Goal: Find contact information: Find contact information

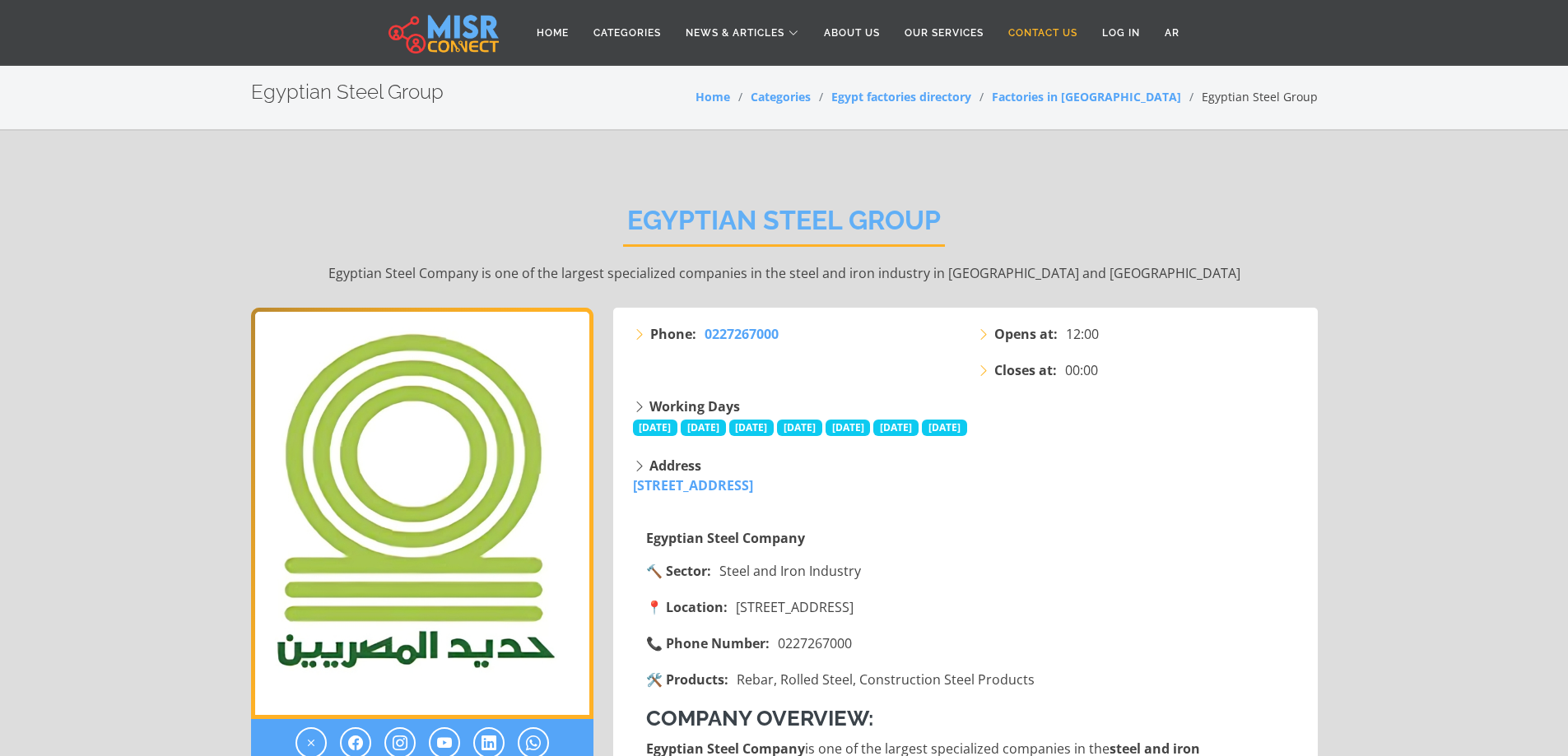
click at [1039, 37] on link "Contact Us" at bounding box center [1042, 34] width 94 height 32
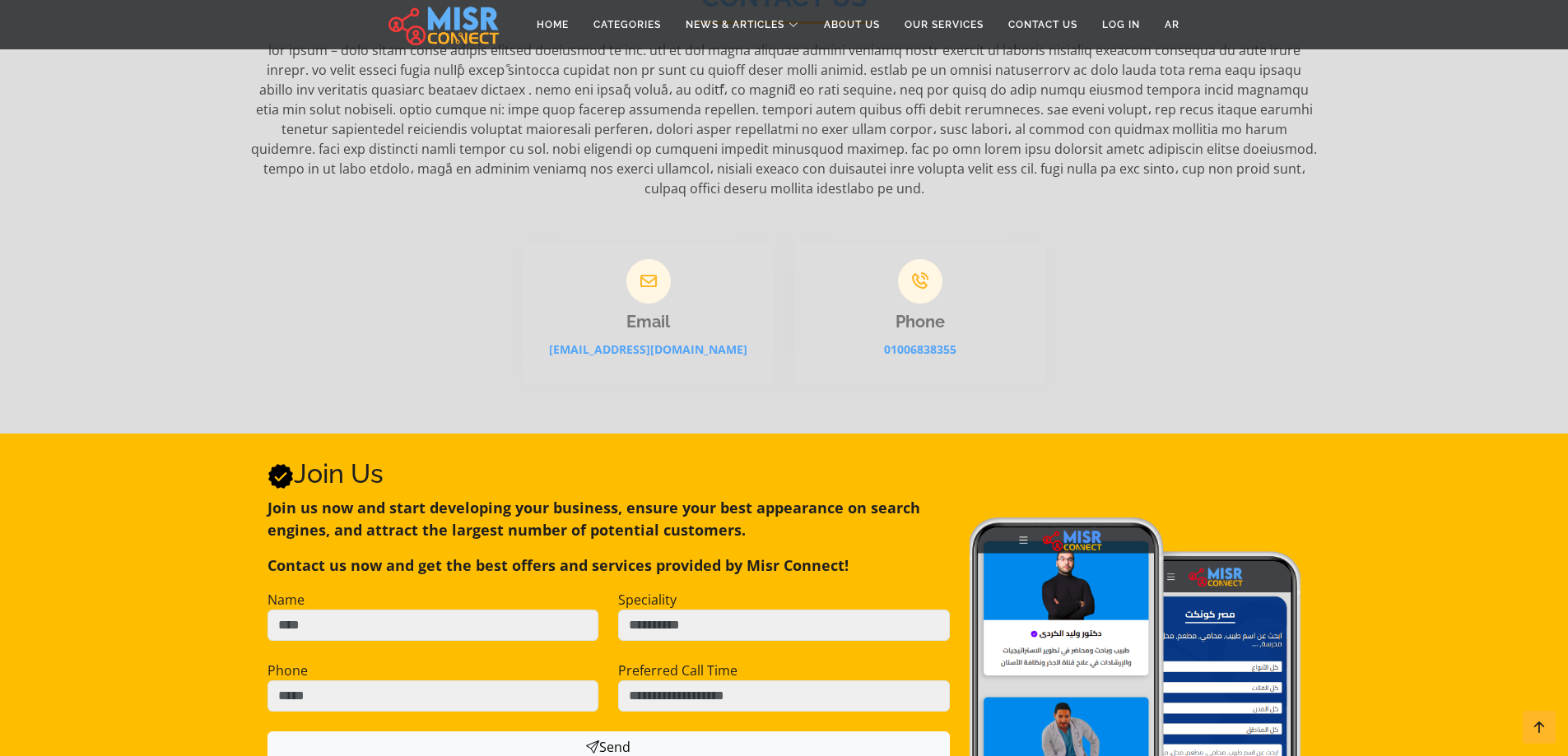
scroll to position [247, 0]
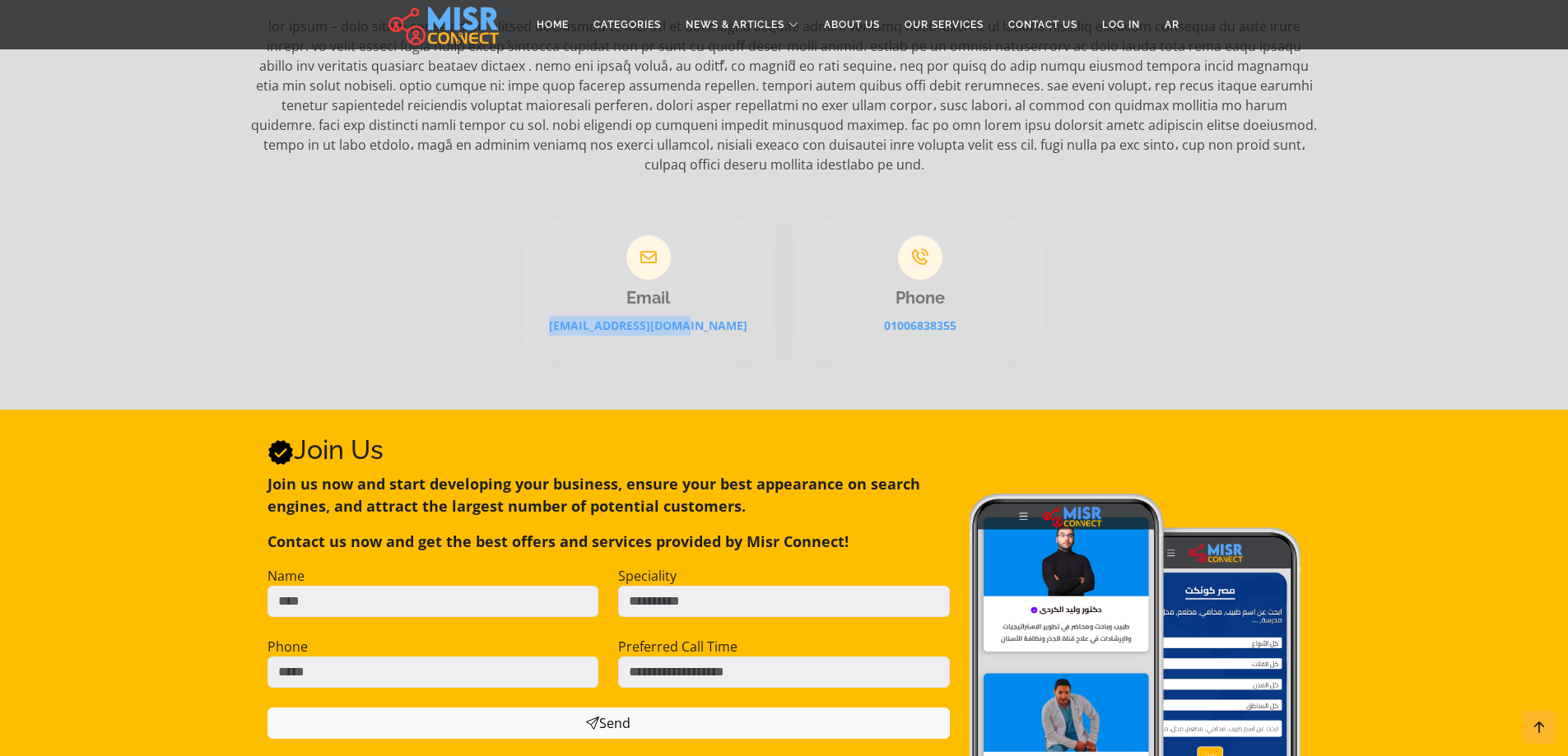
drag, startPoint x: 727, startPoint y: 303, endPoint x: 575, endPoint y: 309, distance: 152.1
click at [575, 316] on p "[EMAIL_ADDRESS][DOMAIN_NAME]" at bounding box center [648, 326] width 252 height 20
click at [118, 376] on section "Contact Us Contact Us Email info@misrconnect.com Phone 01006838355" at bounding box center [784, 147] width 1568 height 526
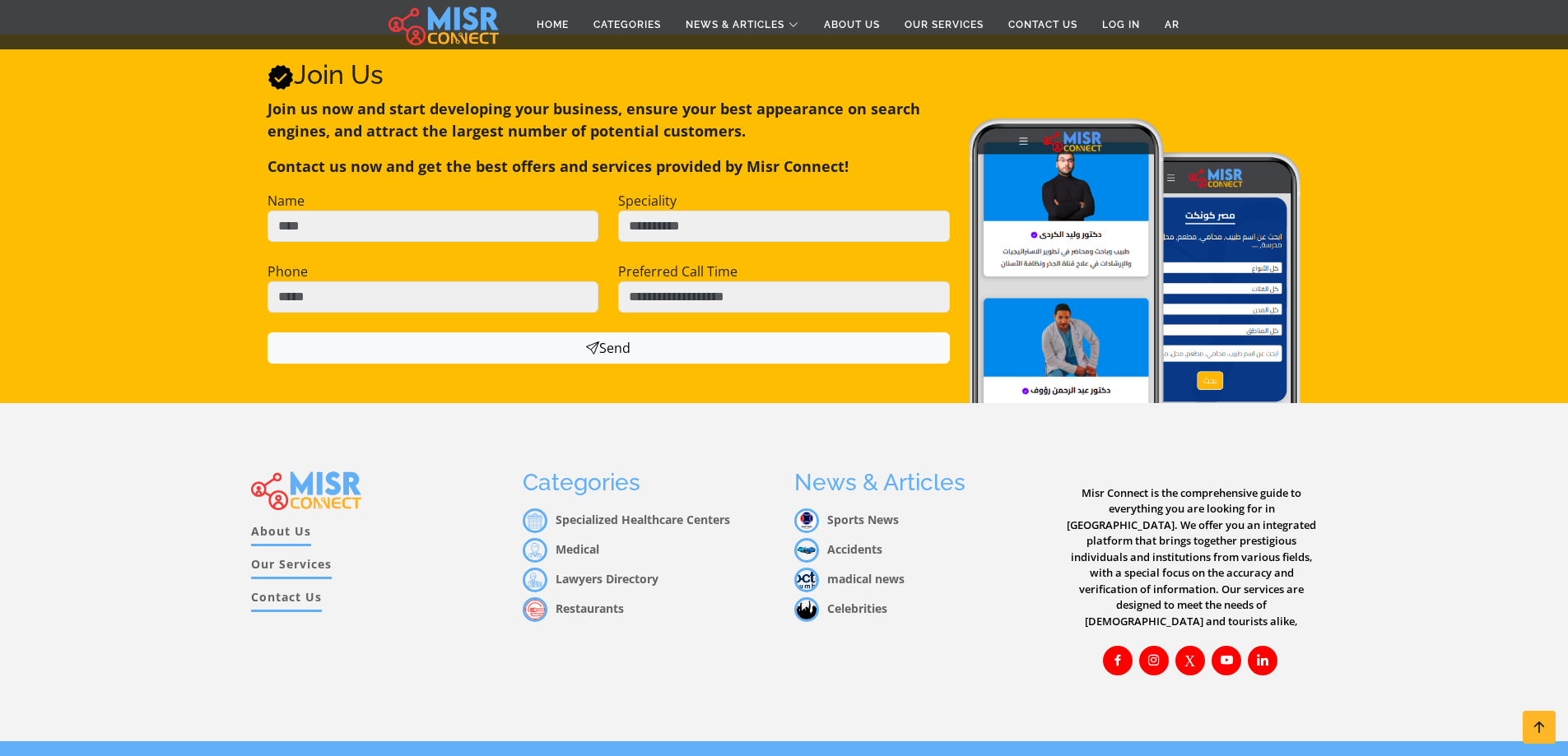
scroll to position [627, 0]
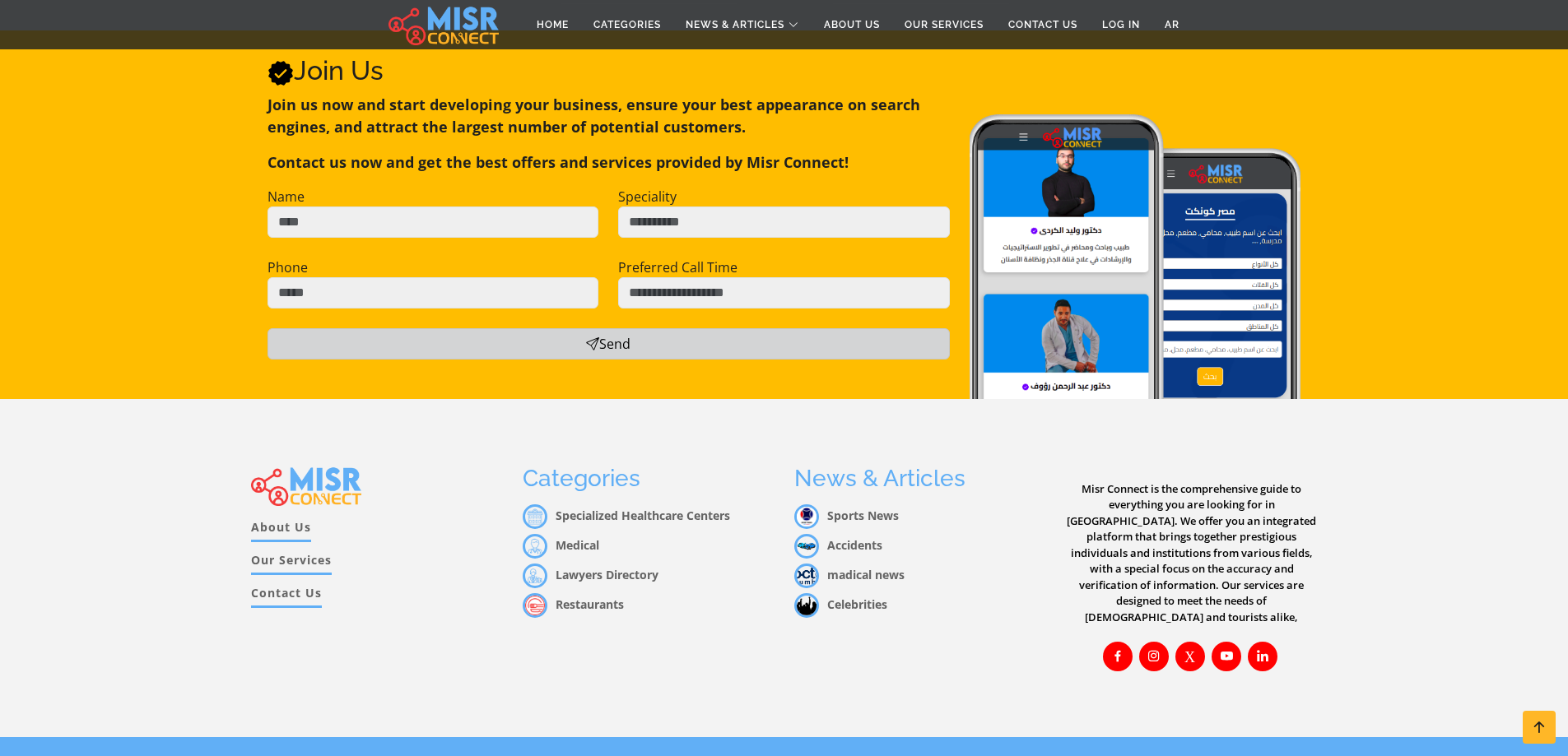
click at [327, 328] on button "Send" at bounding box center [608, 344] width 682 height 32
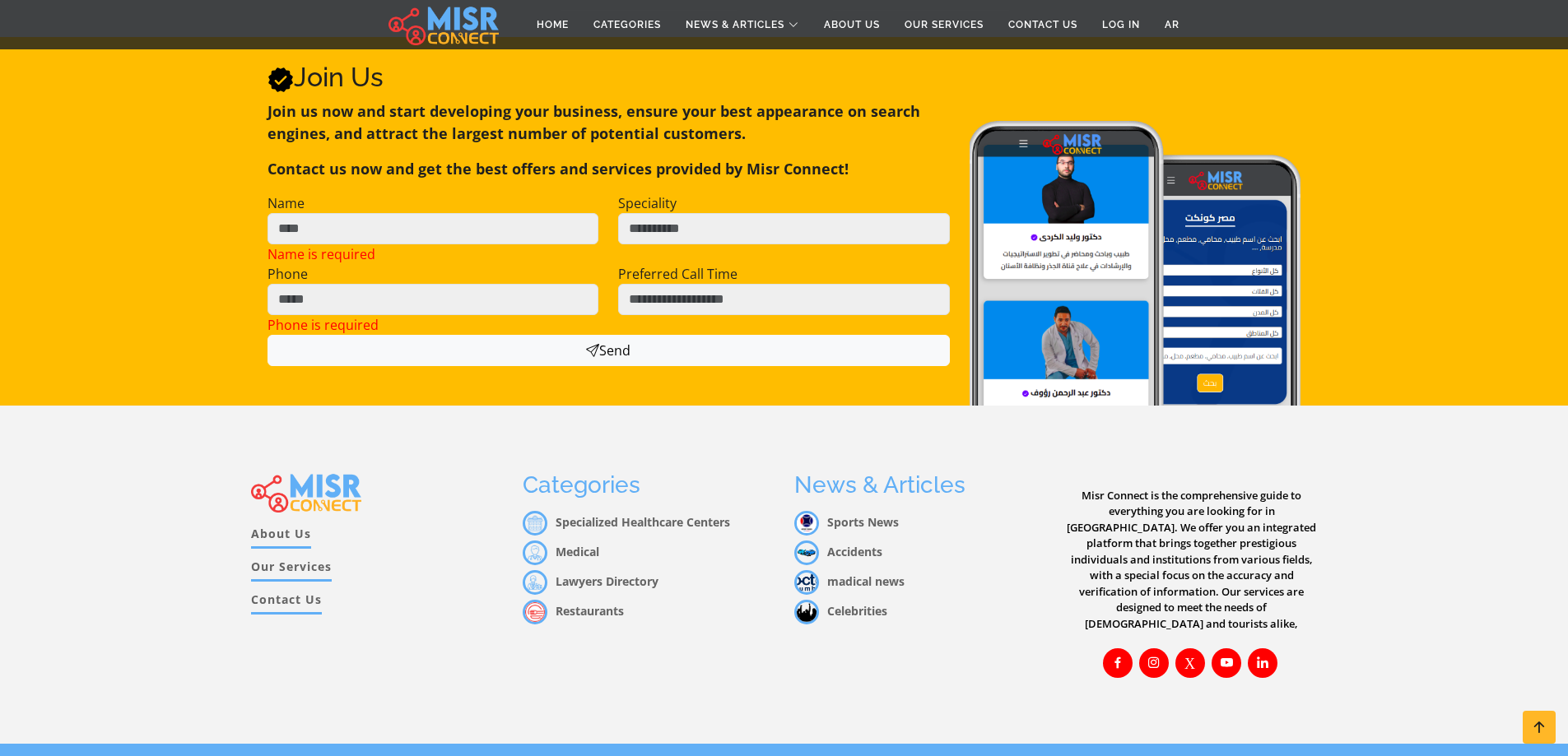
scroll to position [627, 0]
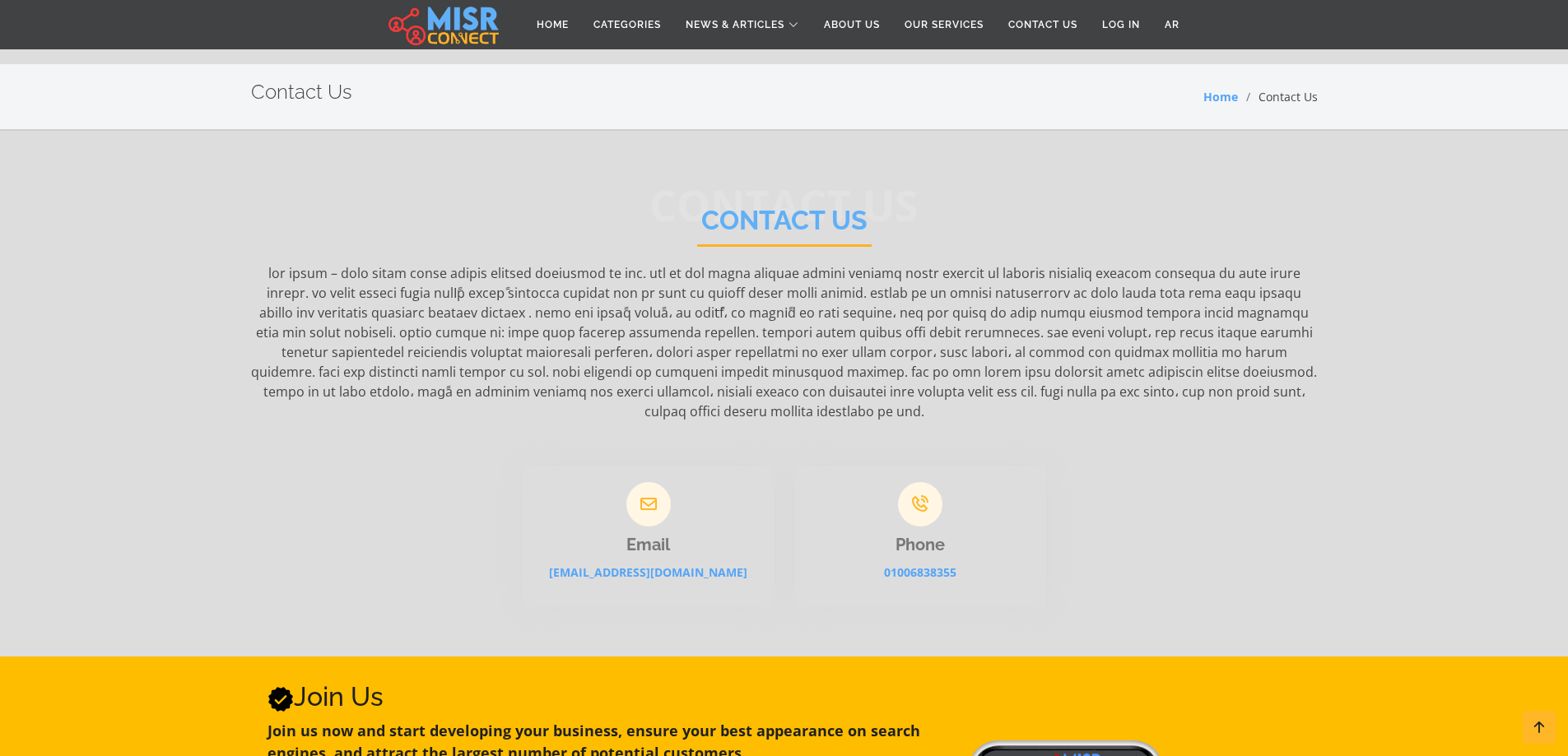
scroll to position [627, 0]
